Goal: Task Accomplishment & Management: Complete application form

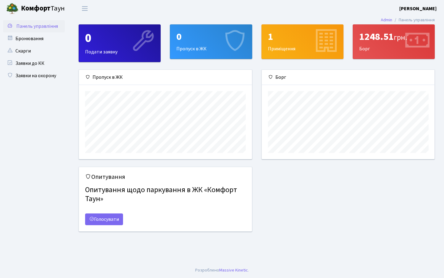
scroll to position [89, 173]
click at [206, 43] on div "0 Пропуск в ЖК" at bounding box center [210, 42] width 81 height 34
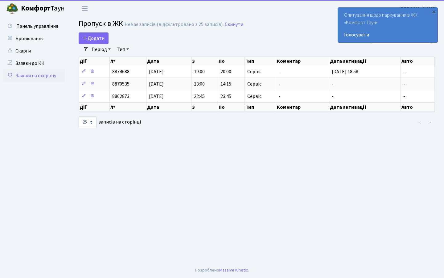
select select "25"
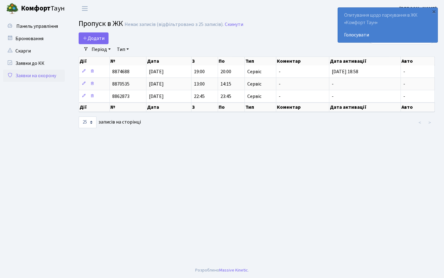
click at [100, 31] on main "Admin Пропуск в ЖК Список Пропуск в ЖК Немає записів (відфільтровано з 25 запис…" at bounding box center [256, 139] width 375 height 245
click at [94, 31] on main "Admin Пропуск в ЖК Список Пропуск в ЖК Немає записів (відфільтровано з 25 запис…" at bounding box center [256, 139] width 375 height 245
click at [94, 36] on span "Додати" at bounding box center [94, 38] width 22 height 7
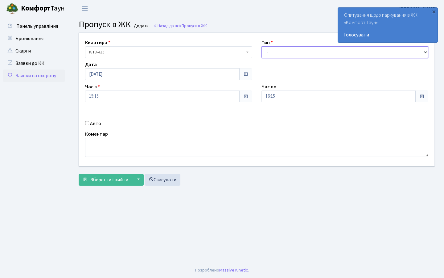
select select "18"
click at [102, 177] on span "Зберегти і вийти" at bounding box center [109, 179] width 38 height 7
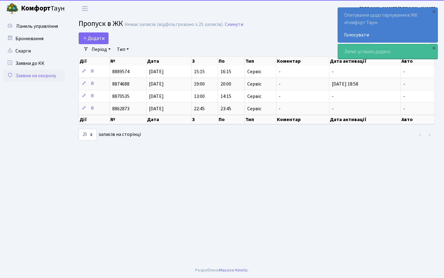
select select "25"
